Goal: Navigation & Orientation: Find specific page/section

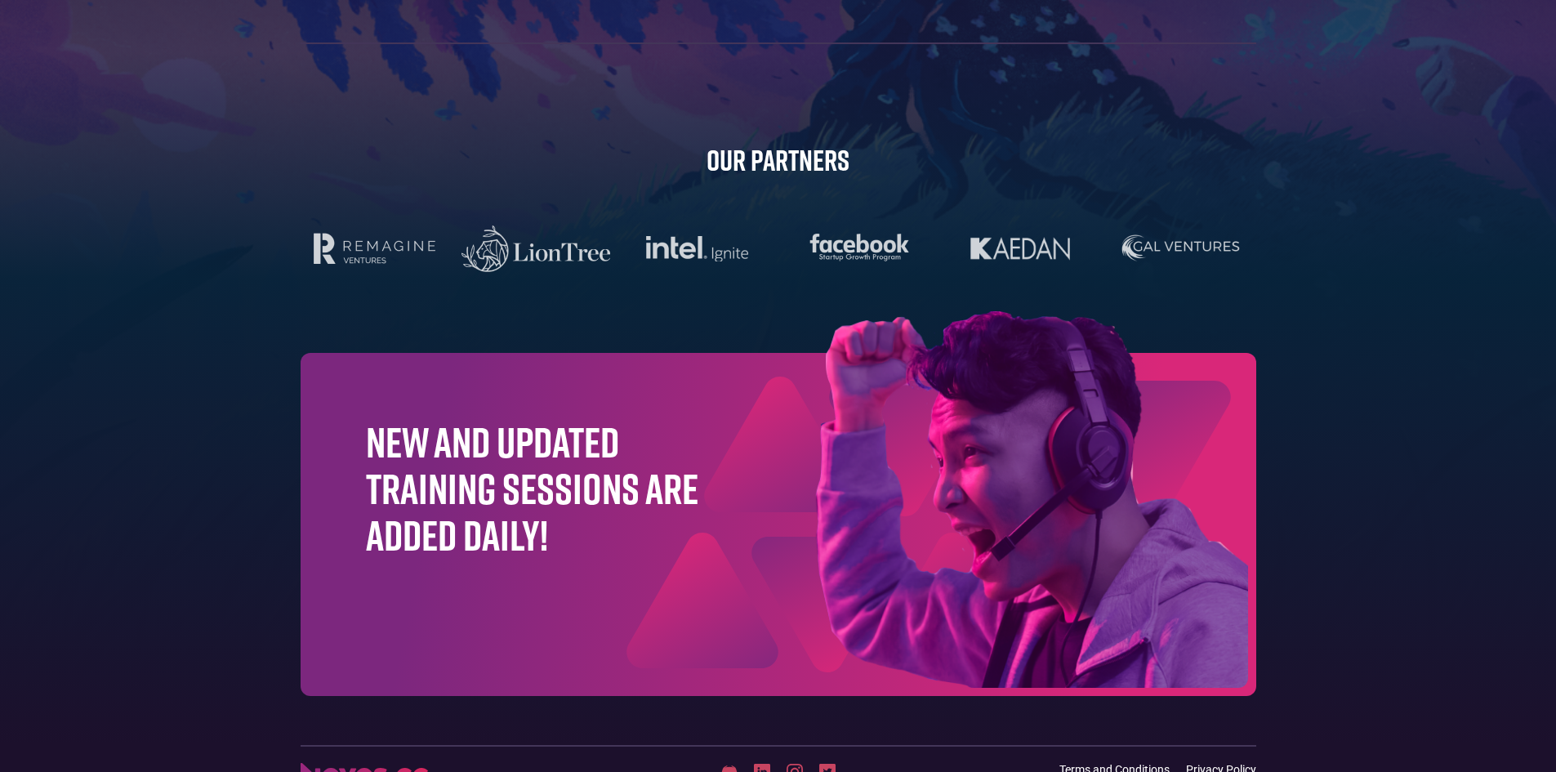
scroll to position [5160, 0]
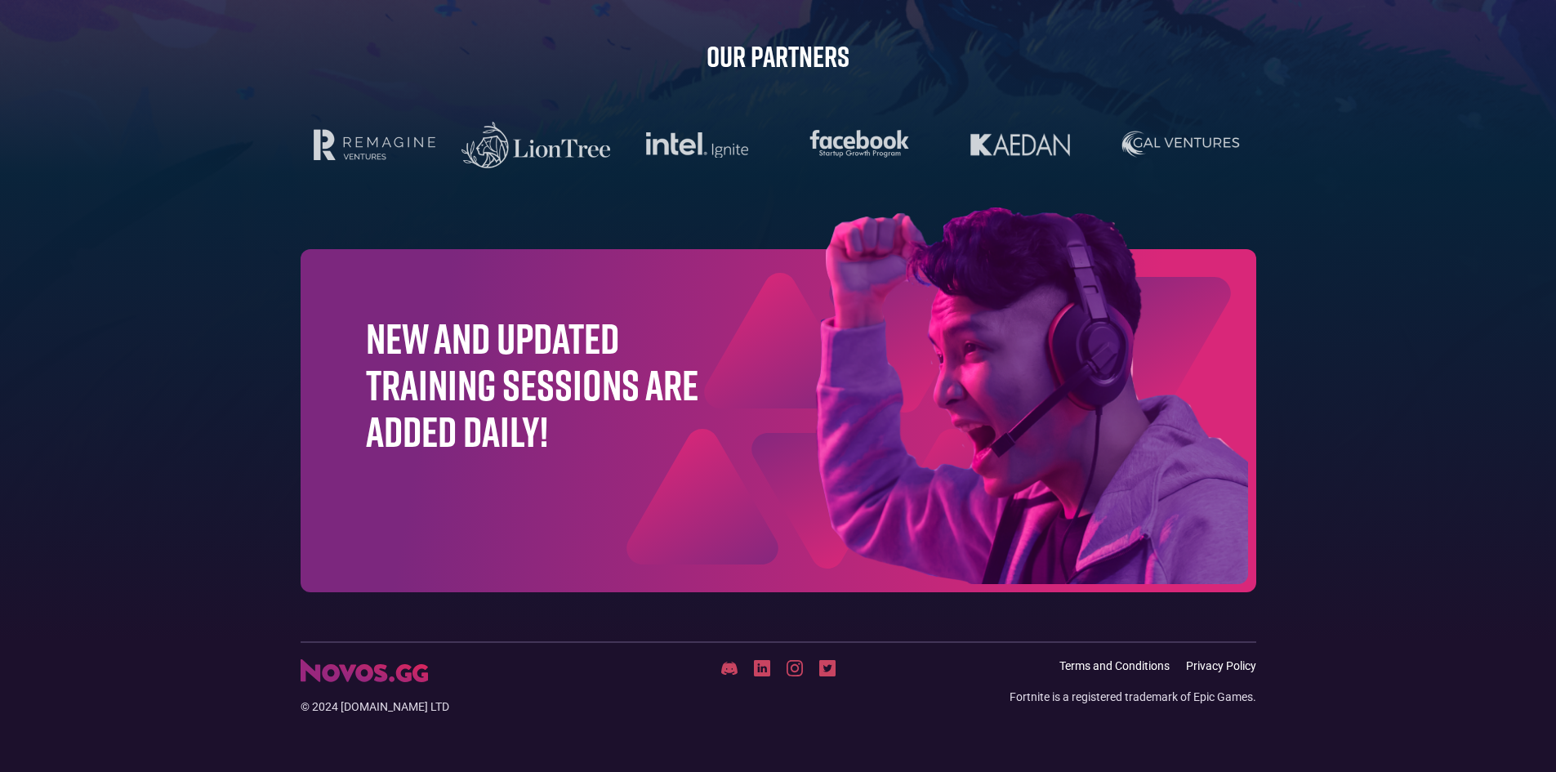
click at [368, 670] on img at bounding box center [364, 670] width 127 height 23
